Goal: Entertainment & Leisure: Consume media (video, audio)

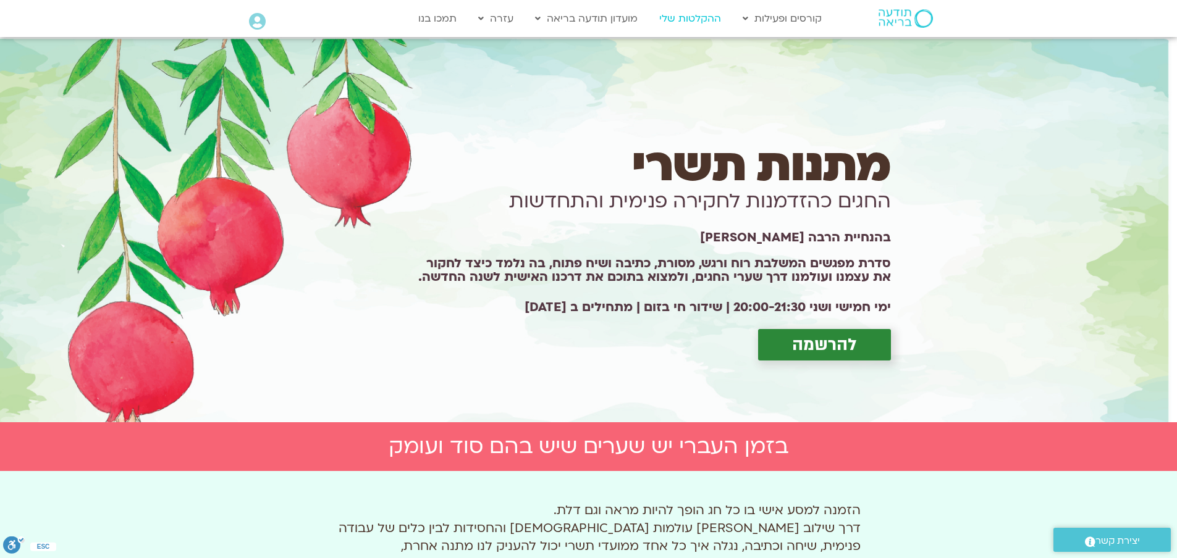
click at [691, 21] on link "ההקלטות שלי" at bounding box center [690, 18] width 74 height 23
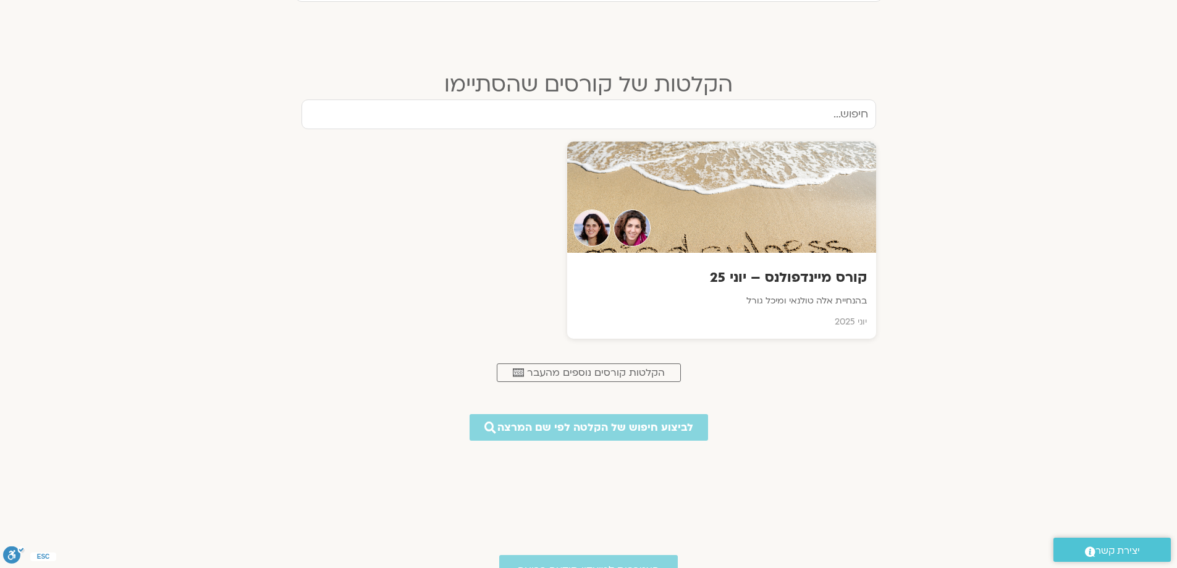
scroll to position [494, 0]
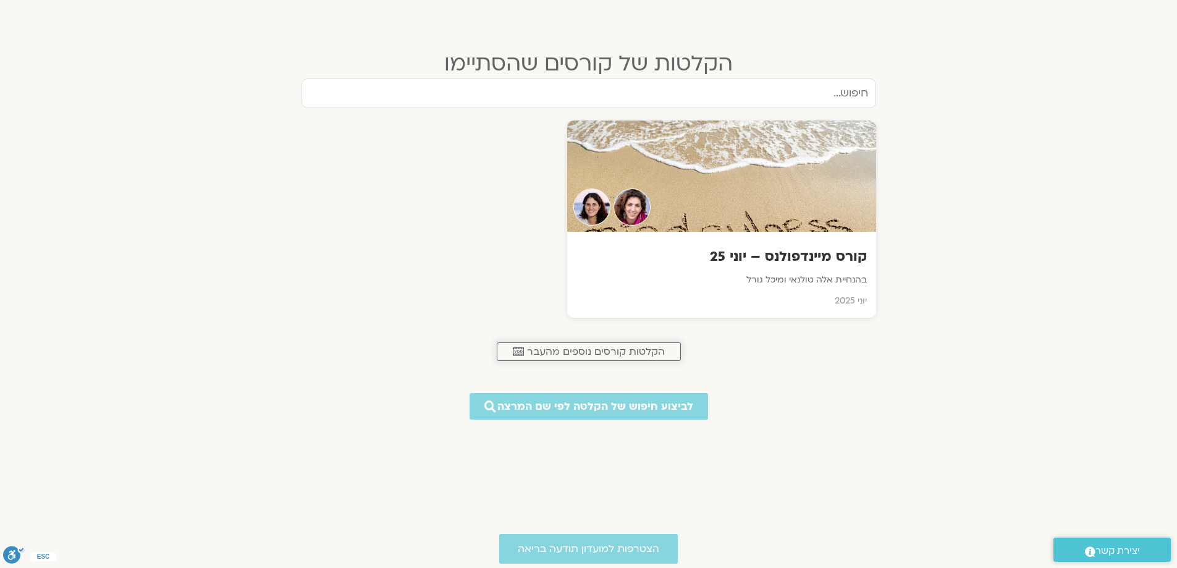
click at [587, 350] on span "הקלטות קורסים נוספים מהעבר" at bounding box center [596, 351] width 138 height 11
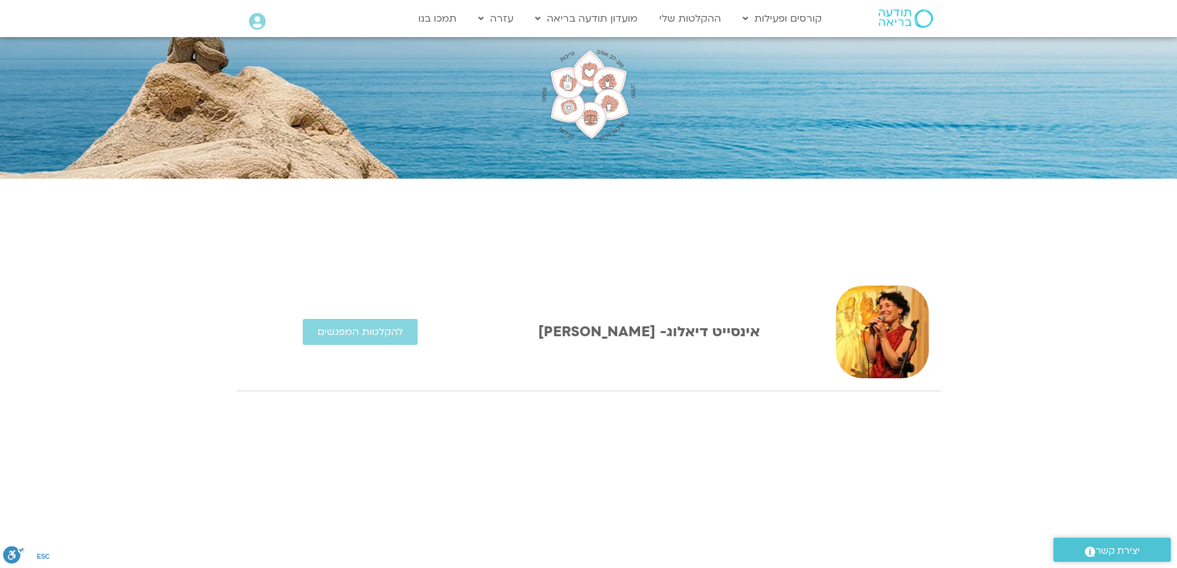
scroll to position [124, 0]
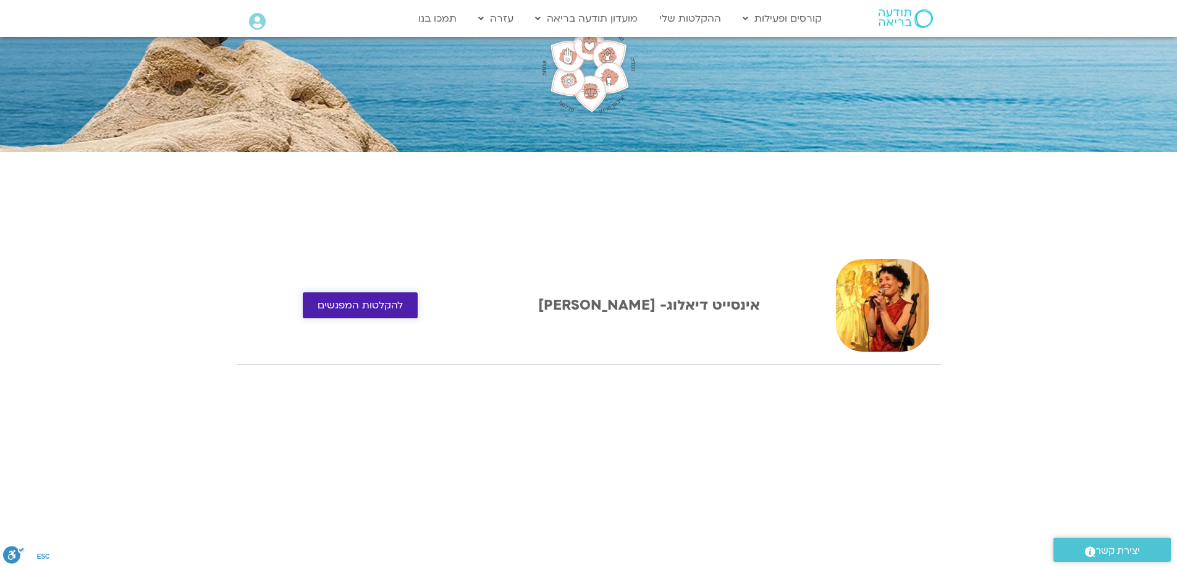
click at [349, 293] on link "להקלטות המפגשים" at bounding box center [360, 305] width 115 height 26
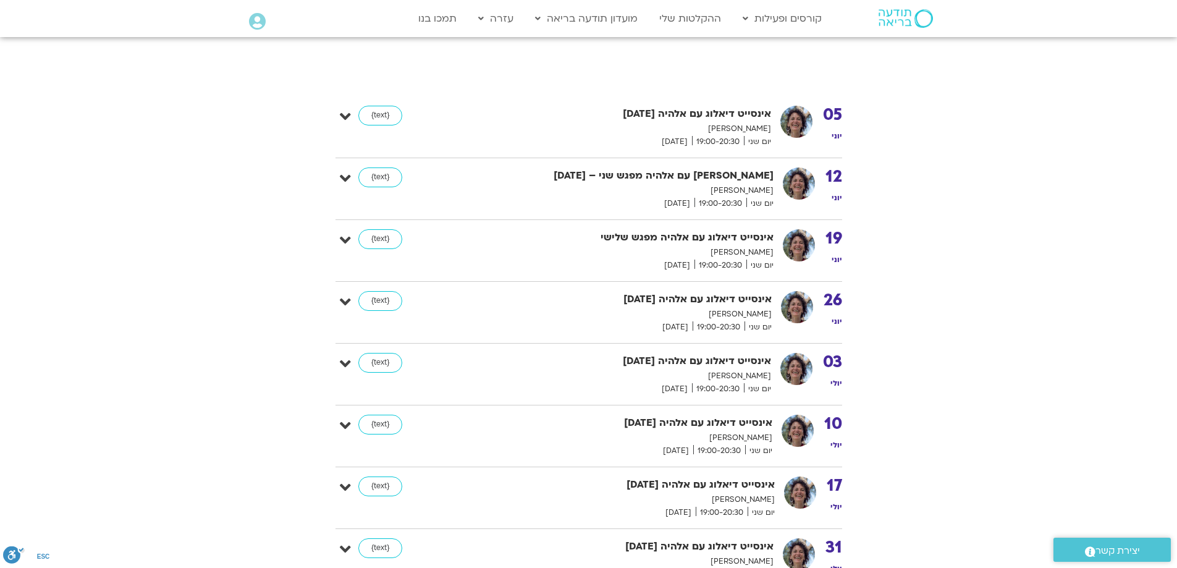
scroll to position [309, 0]
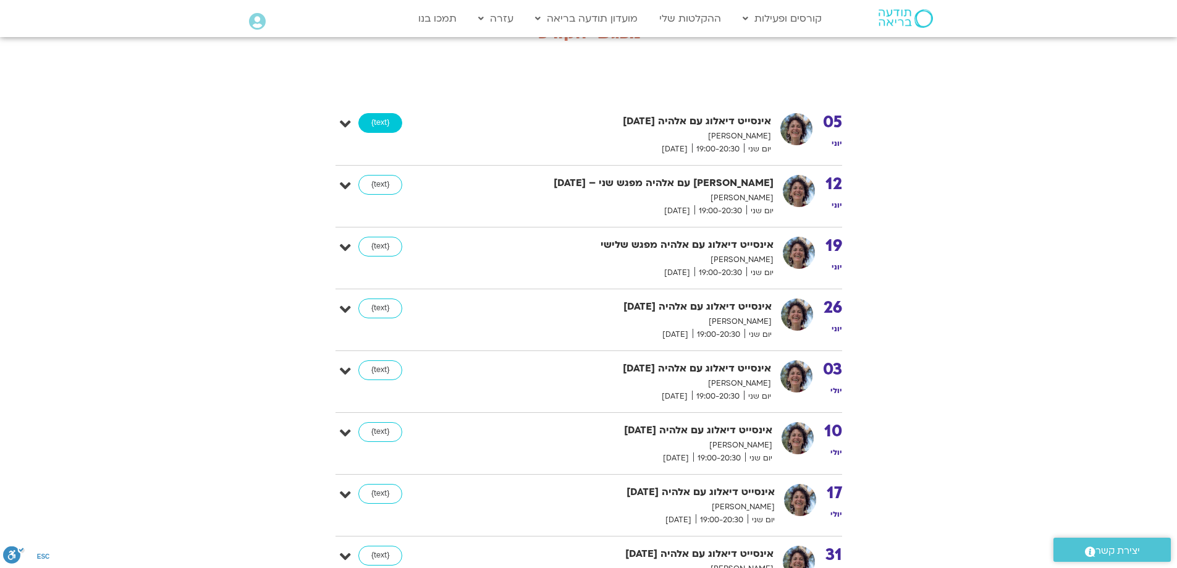
click at [389, 124] on link "{text}" at bounding box center [380, 123] width 44 height 20
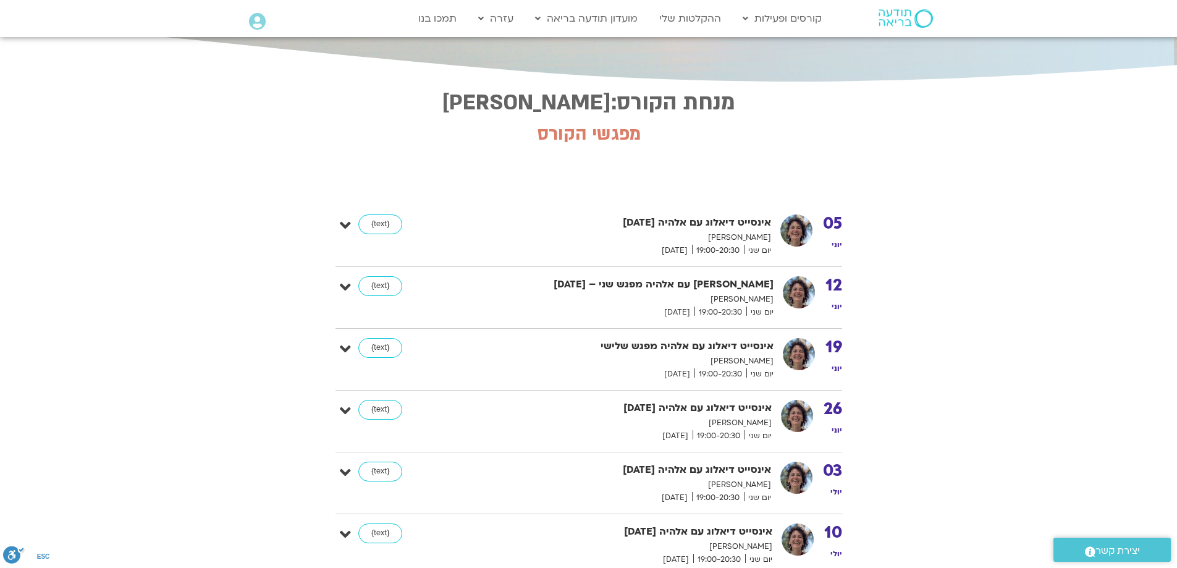
scroll to position [0, 0]
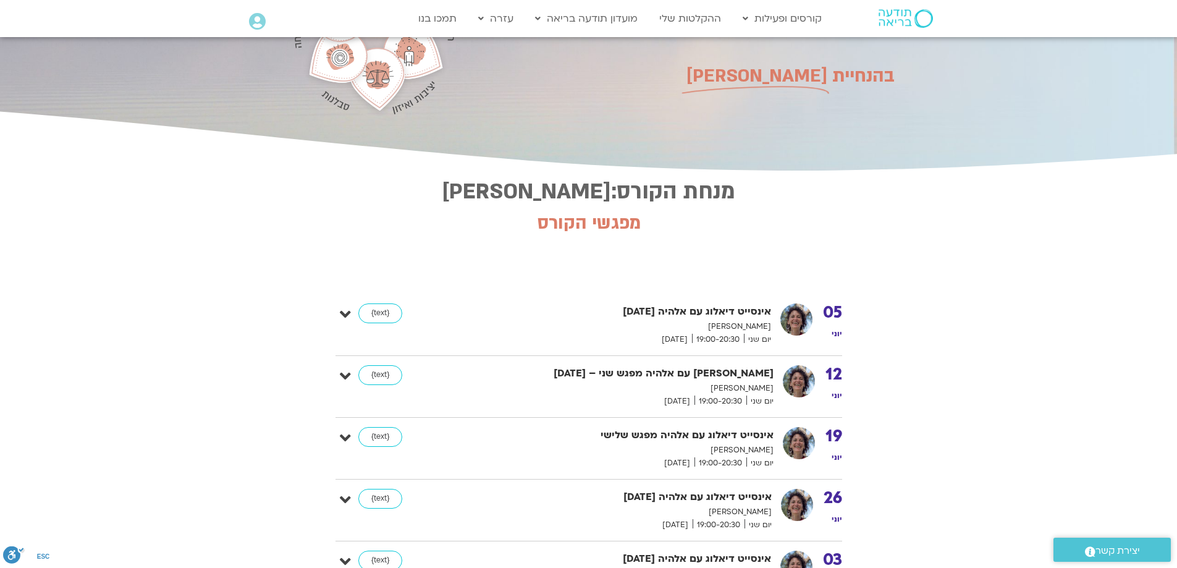
scroll to position [124, 0]
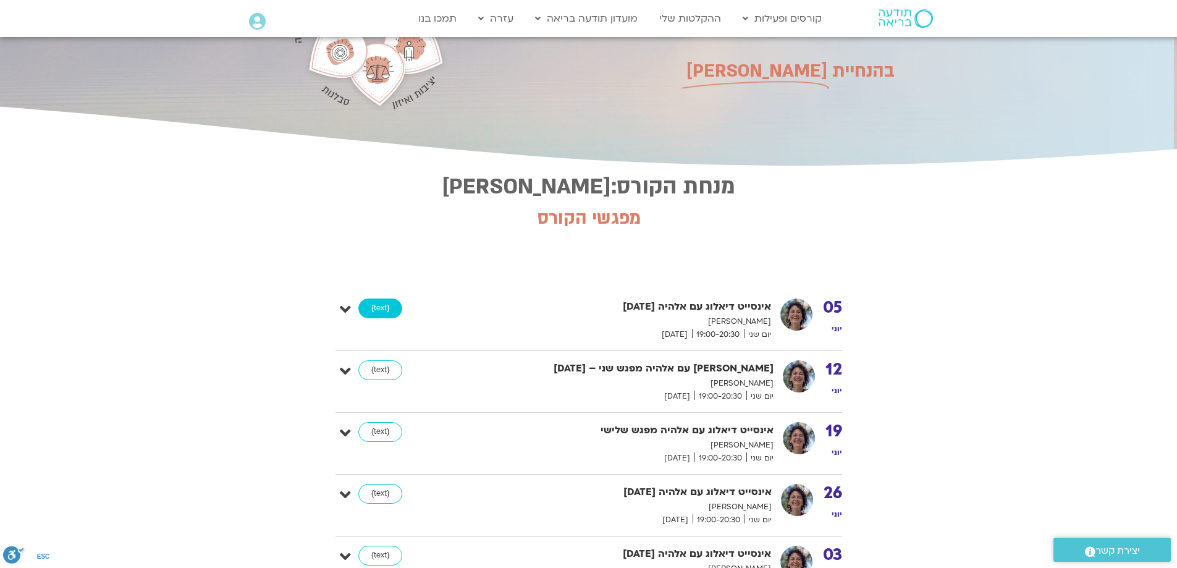
click at [382, 302] on link "{text}" at bounding box center [380, 308] width 44 height 20
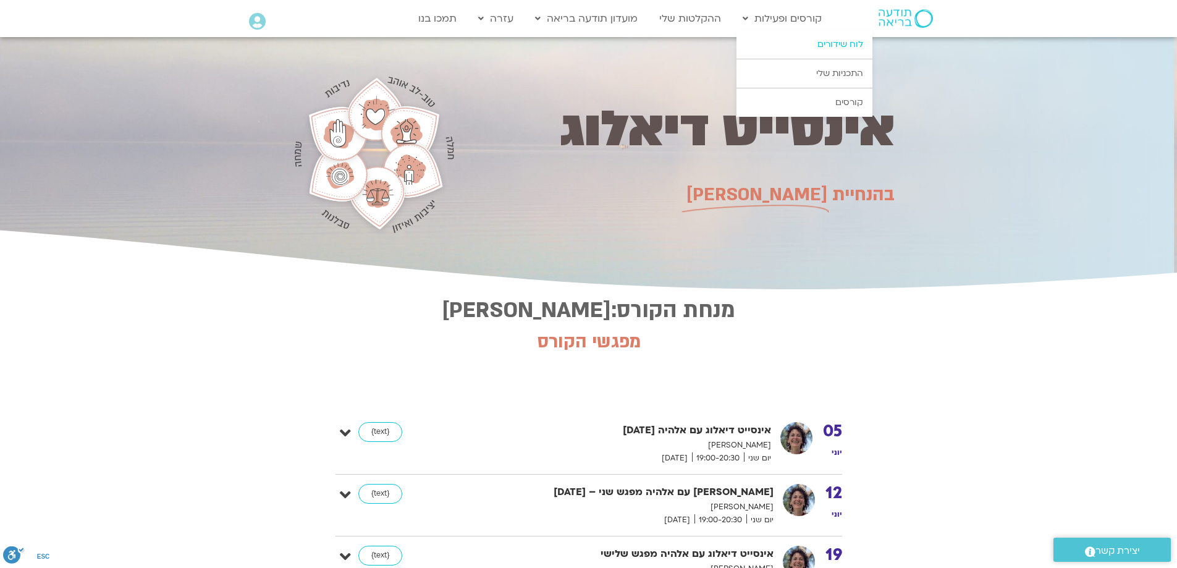
click at [831, 44] on link "לוח שידורים" at bounding box center [804, 44] width 136 height 28
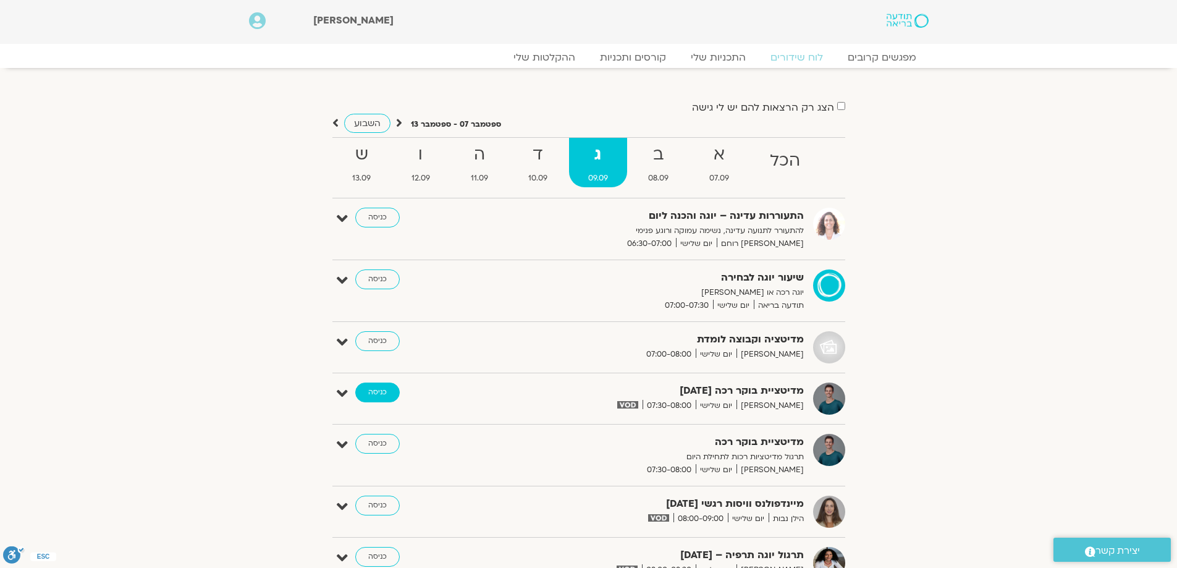
click at [378, 393] on link "כניסה" at bounding box center [377, 392] width 44 height 20
